Goal: Information Seeking & Learning: Learn about a topic

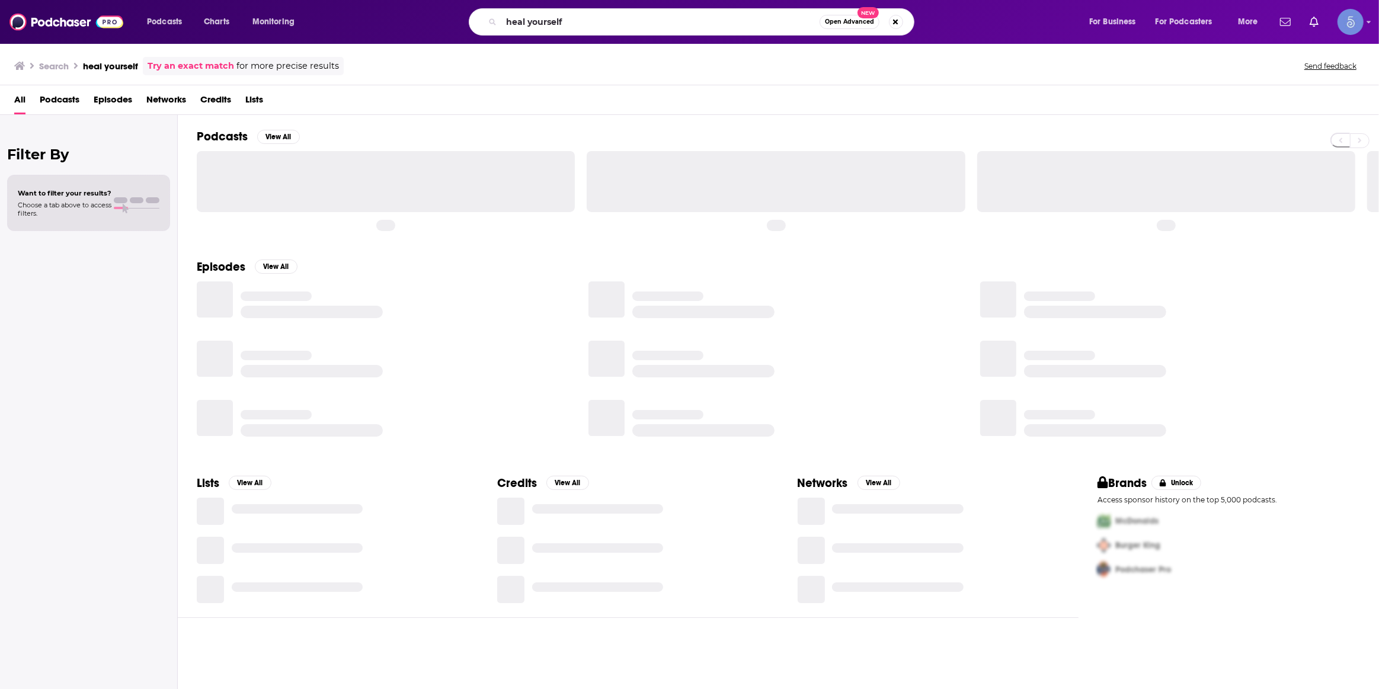
click at [585, 17] on input "heal yourself" at bounding box center [660, 21] width 318 height 19
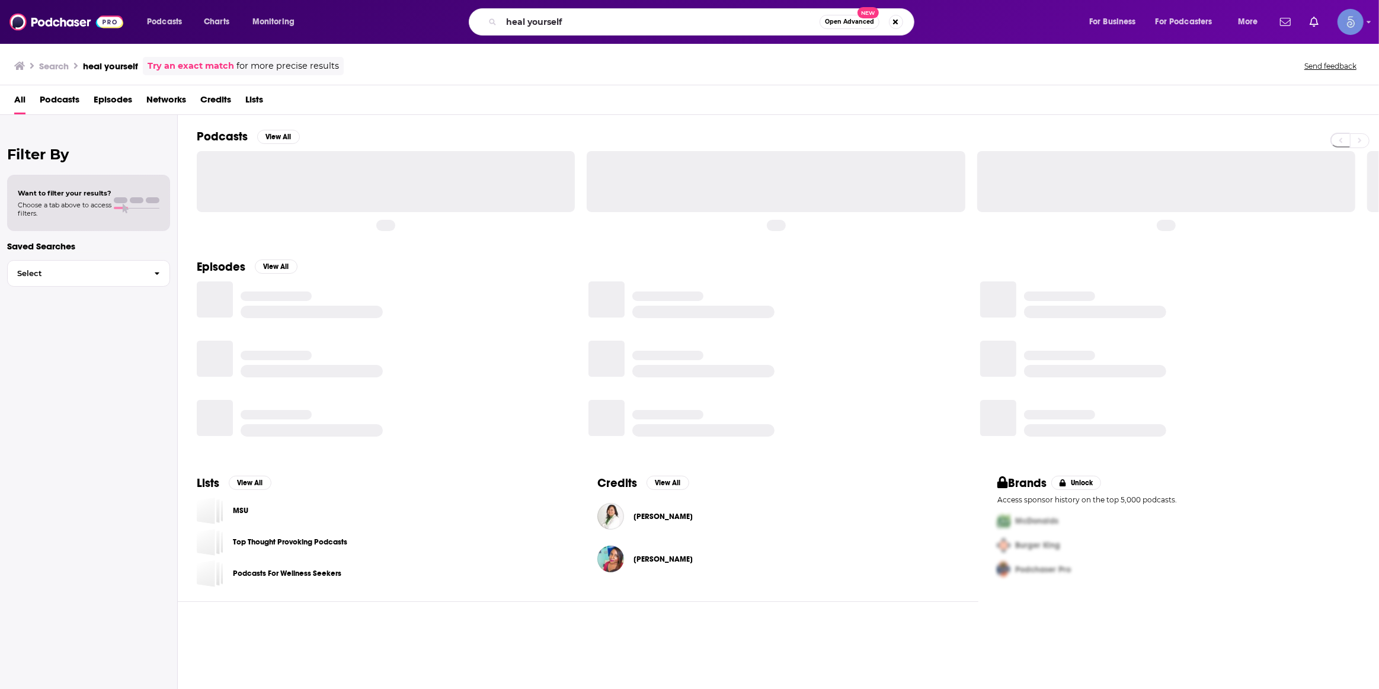
click at [585, 17] on input "heal yourself" at bounding box center [660, 21] width 318 height 19
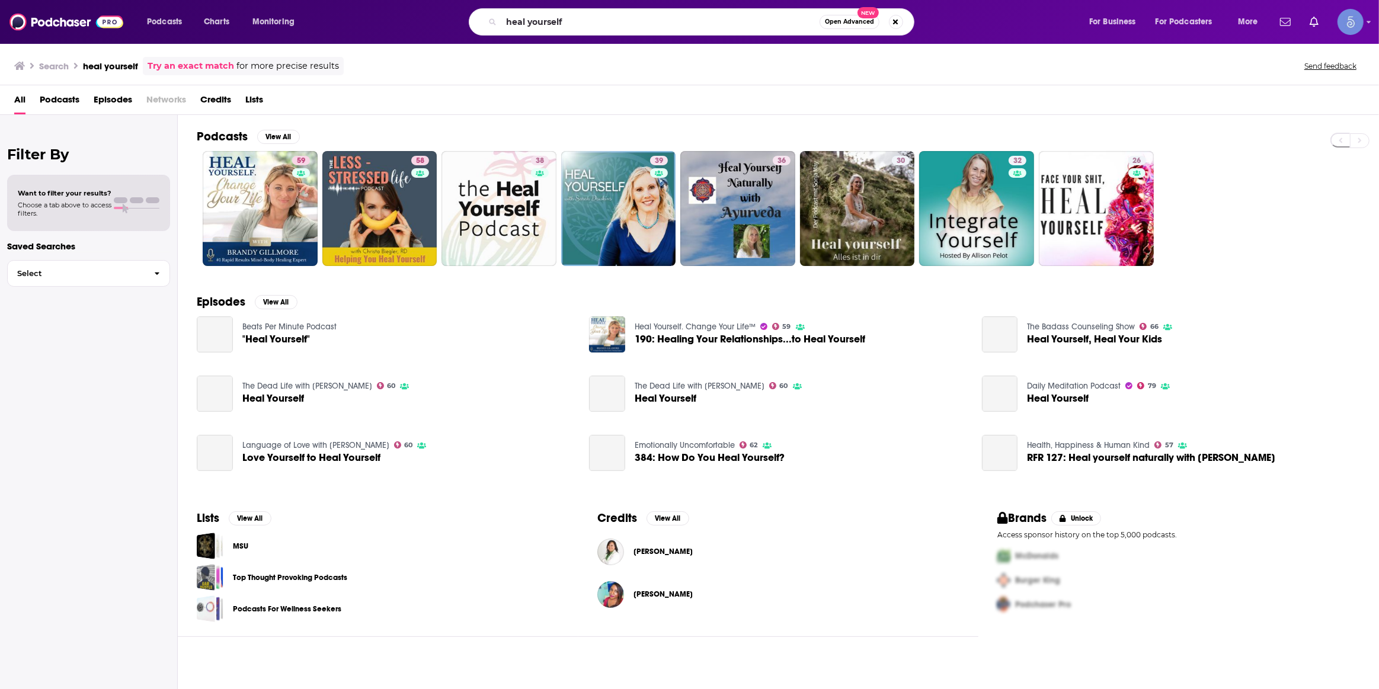
click at [585, 17] on input "heal yourself" at bounding box center [660, 21] width 318 height 19
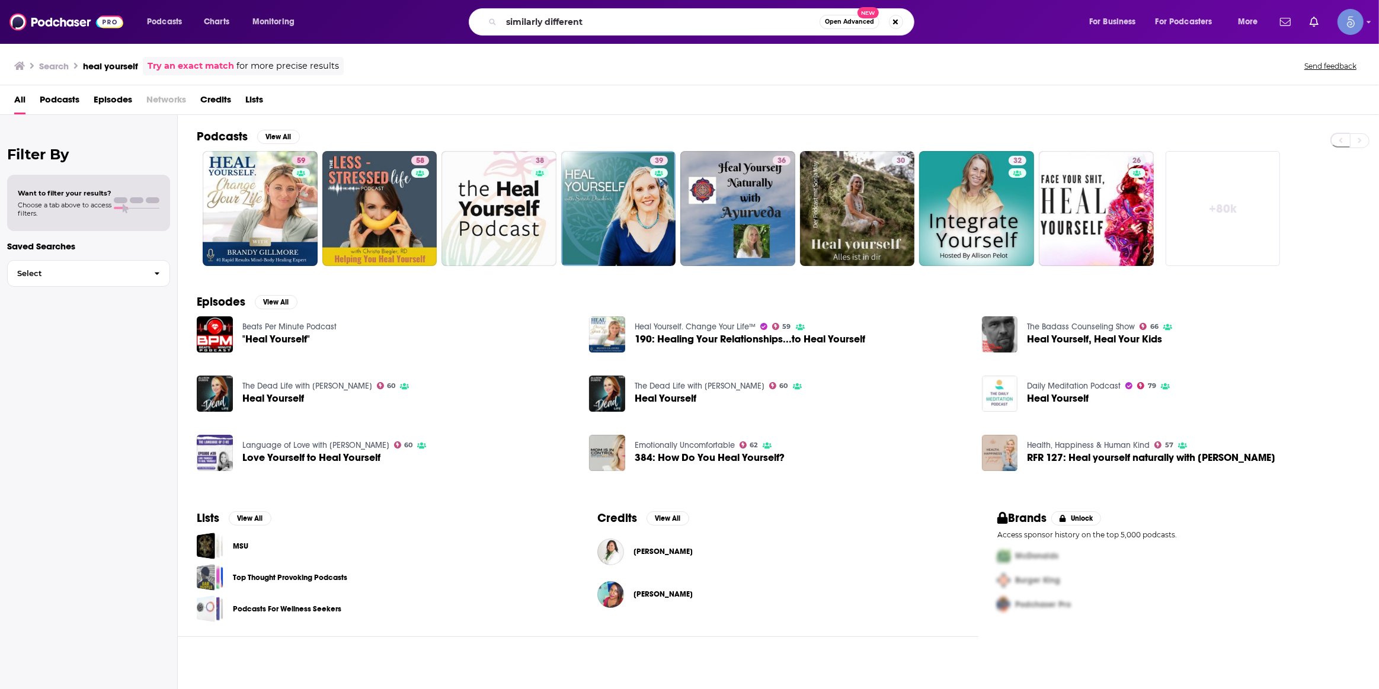
type input "similarly different"
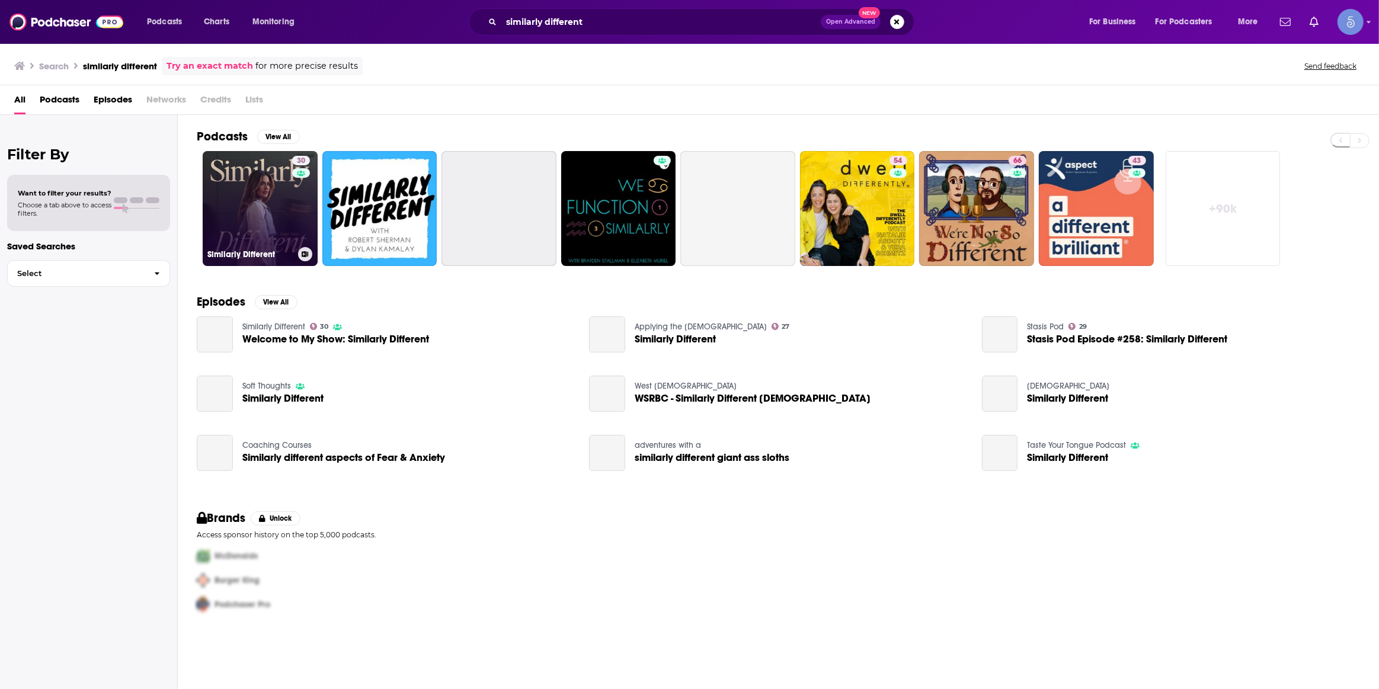
click at [278, 214] on link "30 Similarly Different" at bounding box center [260, 208] width 115 height 115
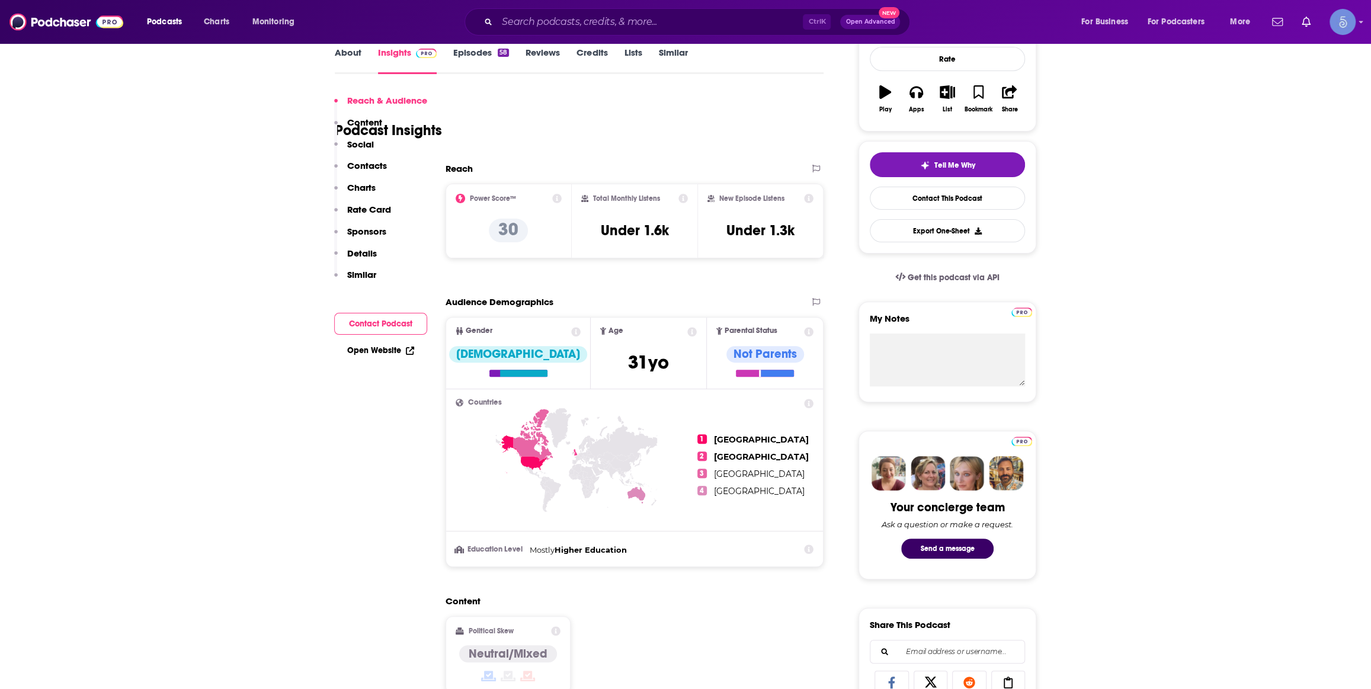
scroll to position [539, 0]
